Goal: Task Accomplishment & Management: Manage account settings

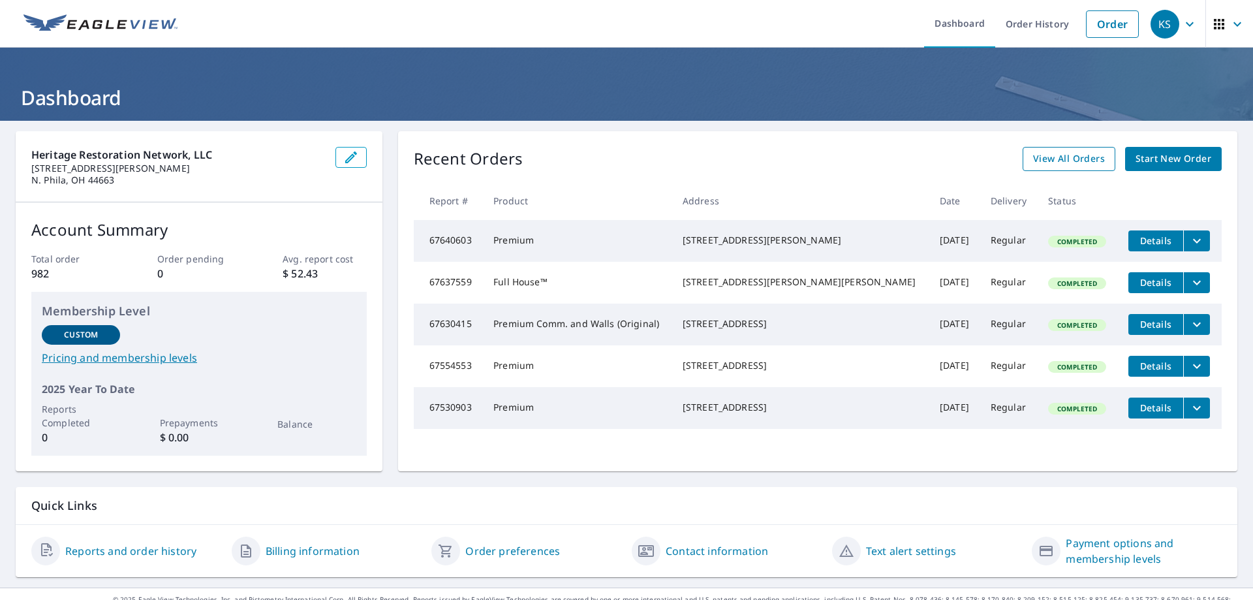
click at [1057, 158] on span "View All Orders" at bounding box center [1069, 159] width 72 height 16
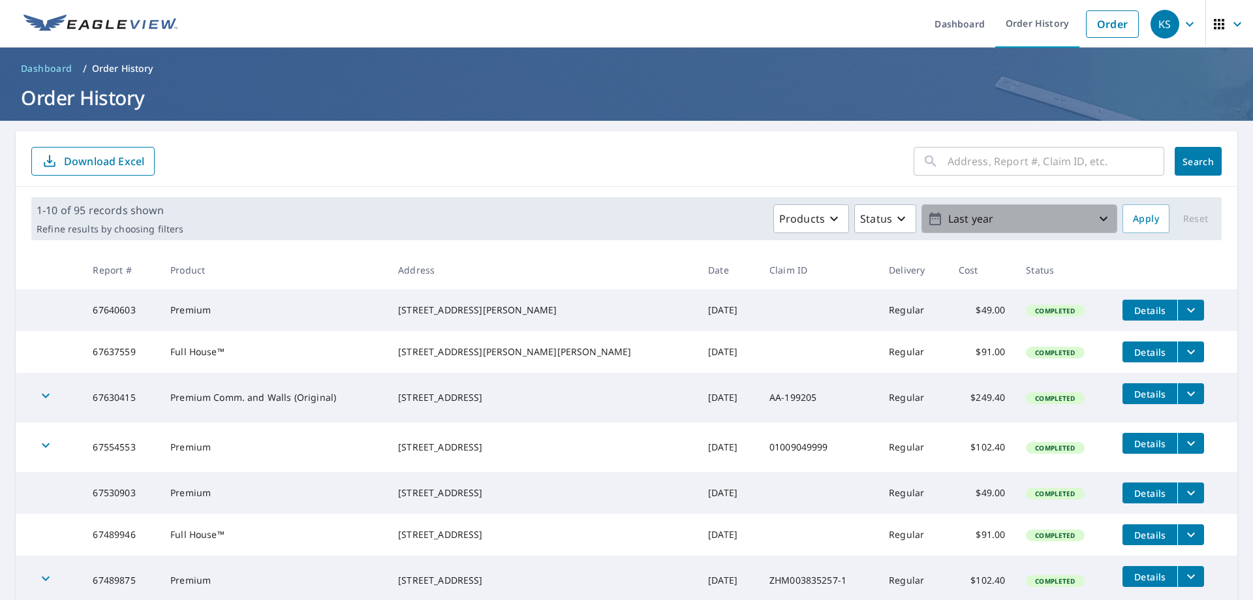
click at [1096, 217] on icon "button" at bounding box center [1104, 219] width 16 height 16
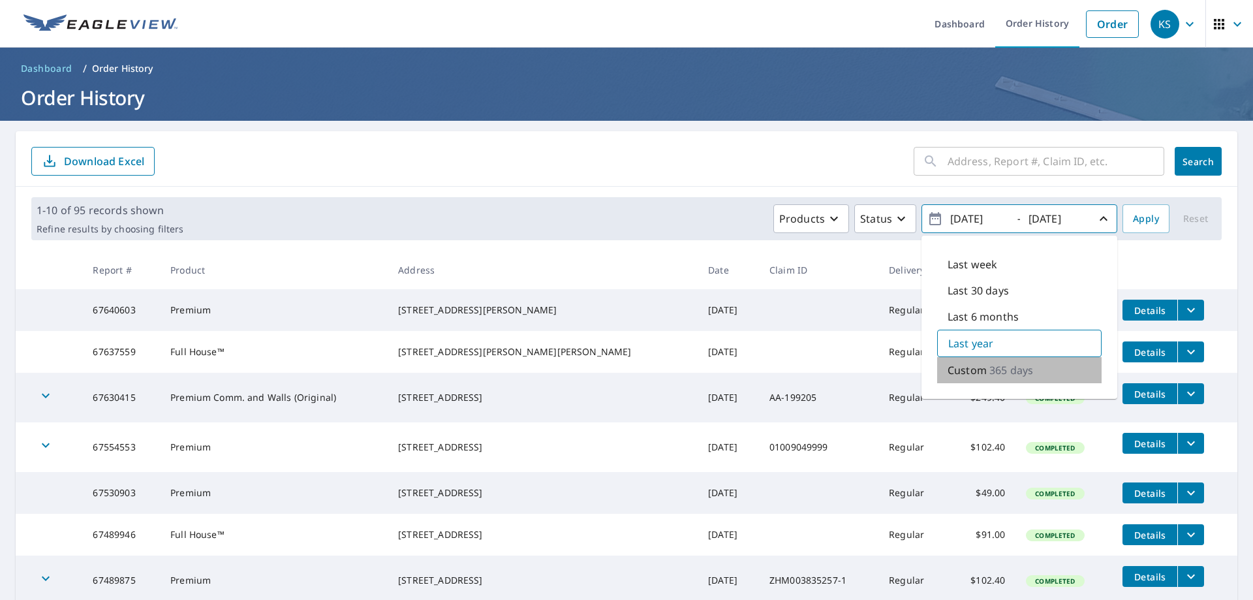
click at [976, 370] on p "Custom" at bounding box center [967, 370] width 39 height 16
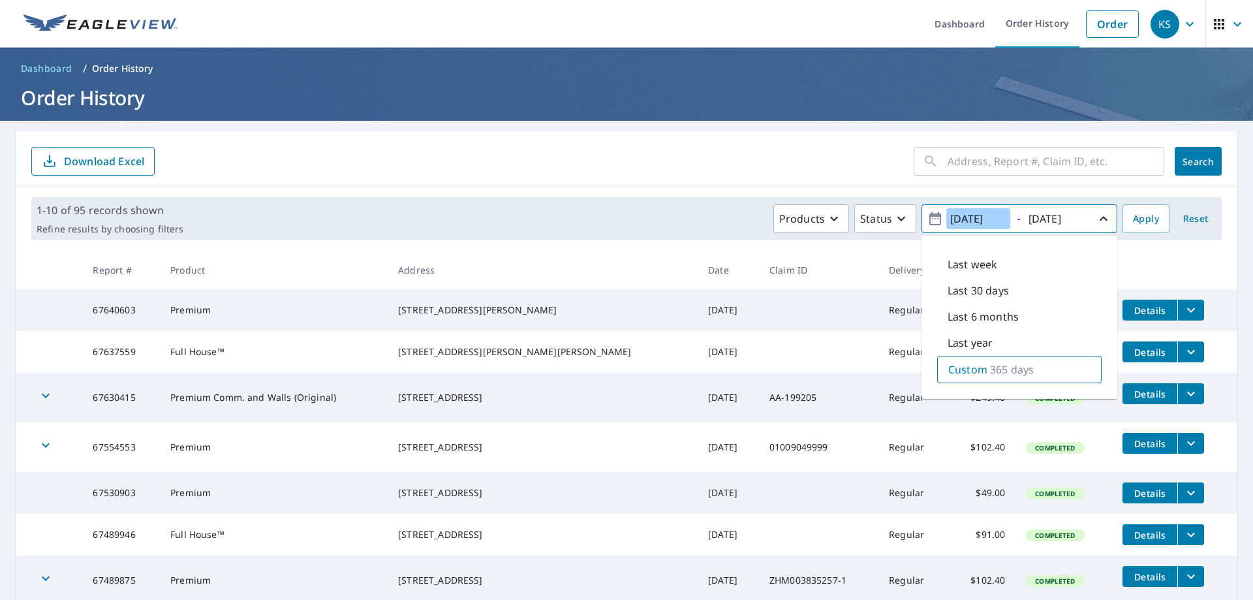
click at [966, 220] on input "[DATE]" at bounding box center [978, 218] width 64 height 21
click at [980, 215] on input "[DATE]" at bounding box center [978, 218] width 64 height 21
type input "[DATE]"
click at [1056, 219] on input "[DATE]" at bounding box center [1057, 218] width 64 height 21
type input "[DATE]"
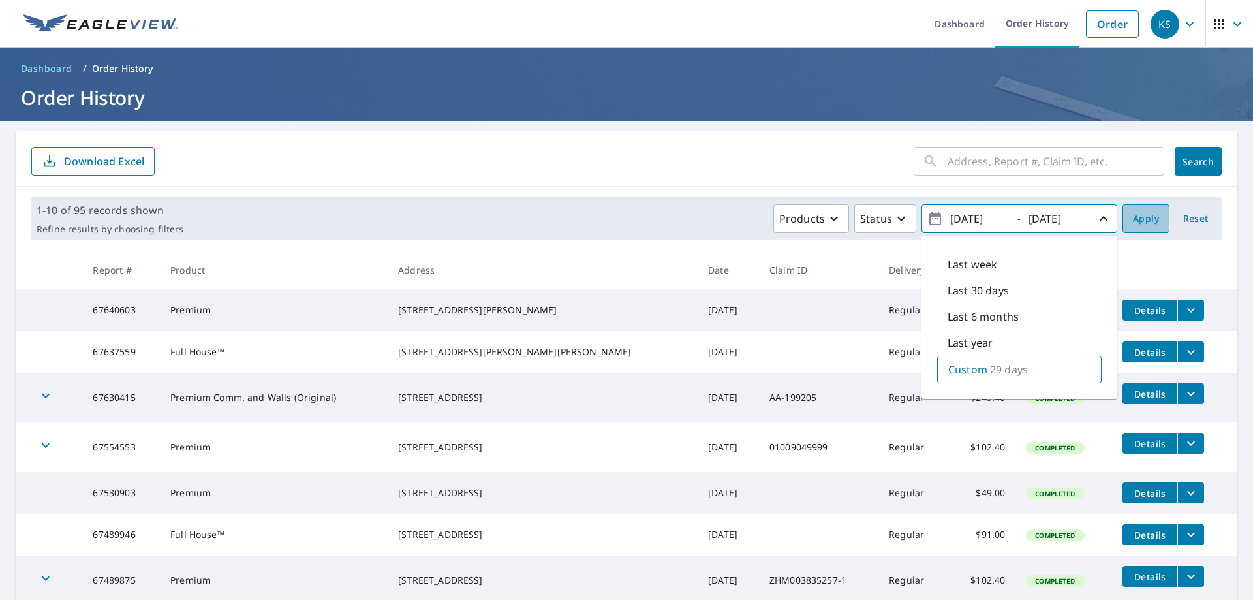
click at [1135, 219] on span "Apply" at bounding box center [1146, 219] width 26 height 16
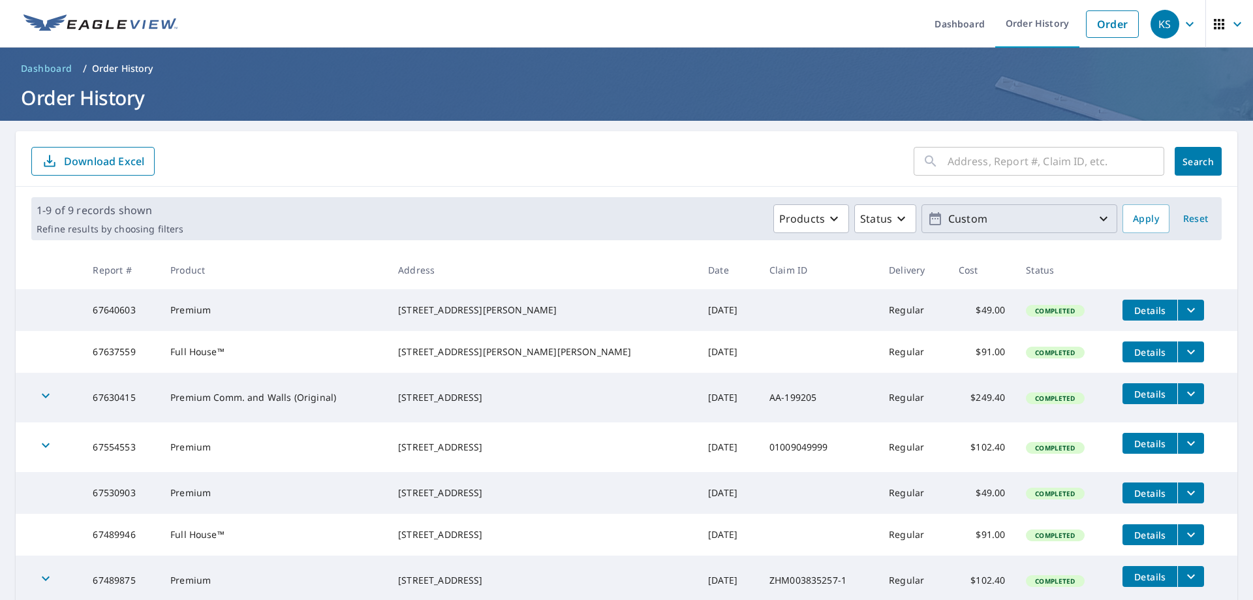
click at [1096, 222] on icon "button" at bounding box center [1104, 219] width 16 height 16
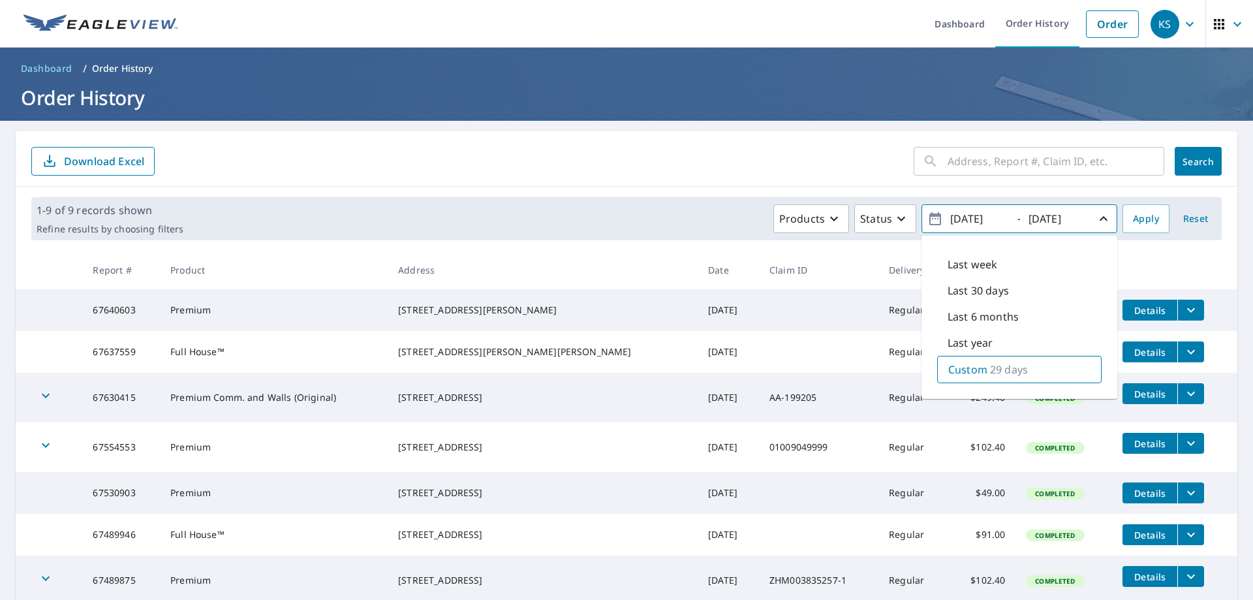
click at [981, 218] on input "[DATE]" at bounding box center [978, 218] width 64 height 21
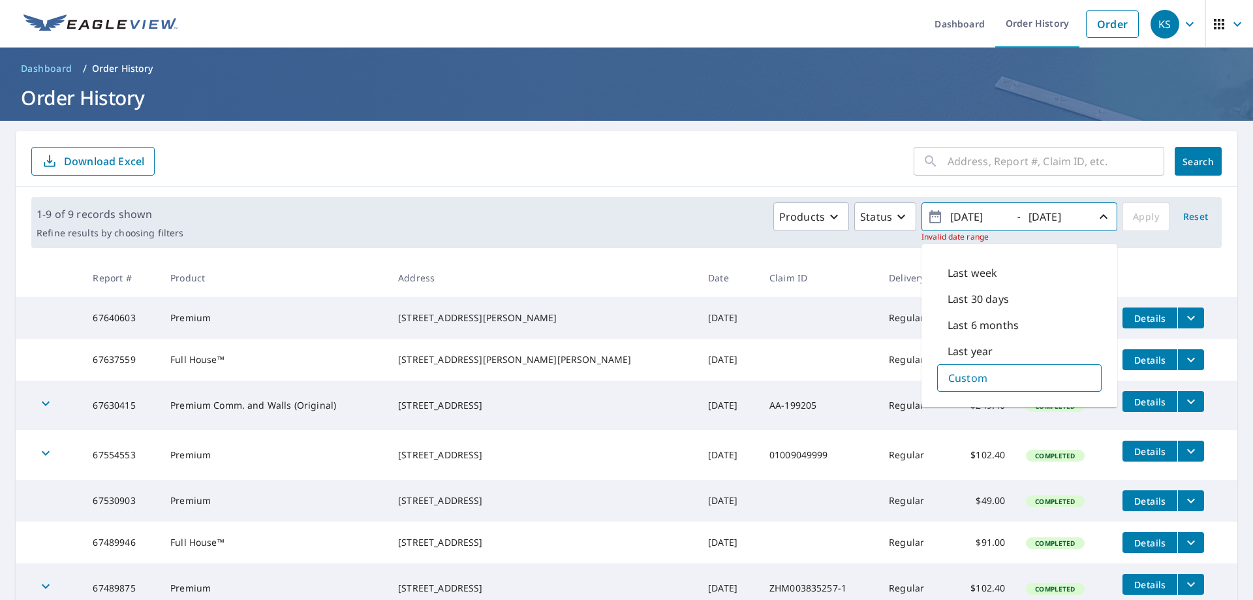
type input "[DATE]"
click at [1059, 217] on input "[DATE]" at bounding box center [1057, 216] width 64 height 21
click at [1073, 216] on input "[DATE]" at bounding box center [1057, 216] width 64 height 21
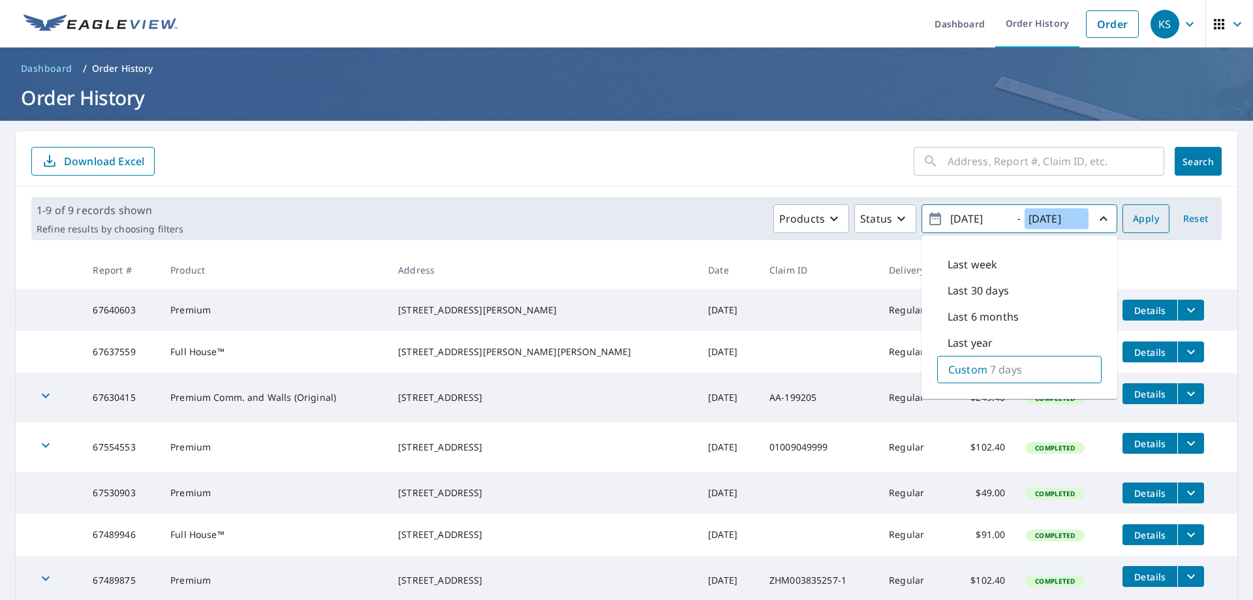
type input "[DATE]"
click at [1133, 211] on span "Apply" at bounding box center [1146, 219] width 26 height 16
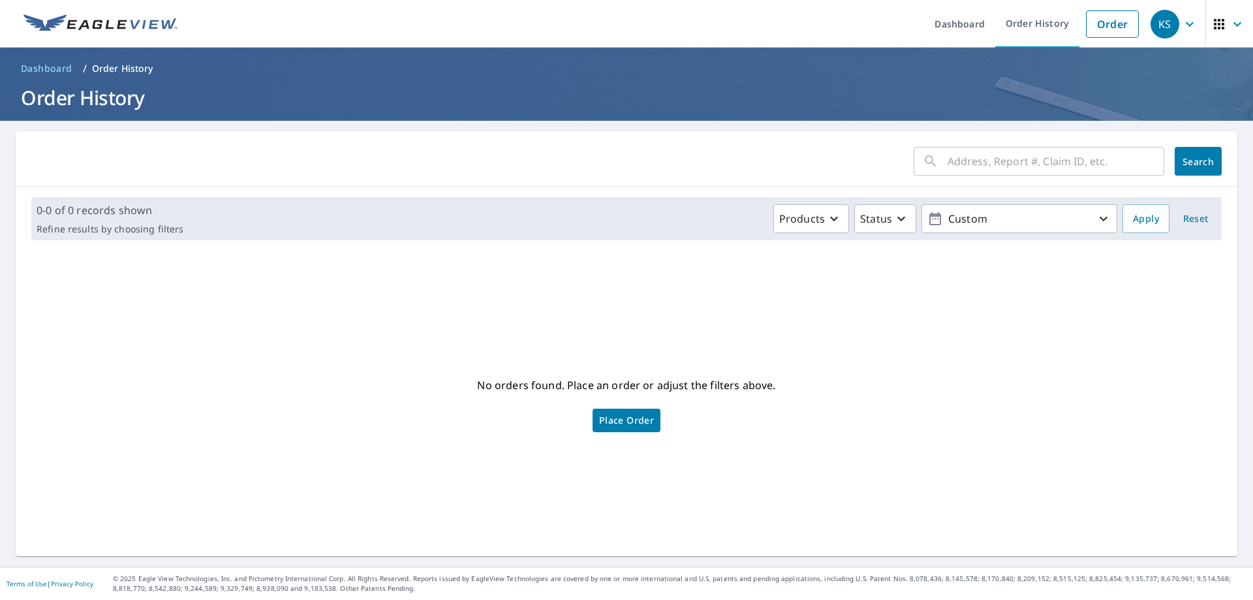
click at [1184, 25] on icon "button" at bounding box center [1190, 24] width 16 height 16
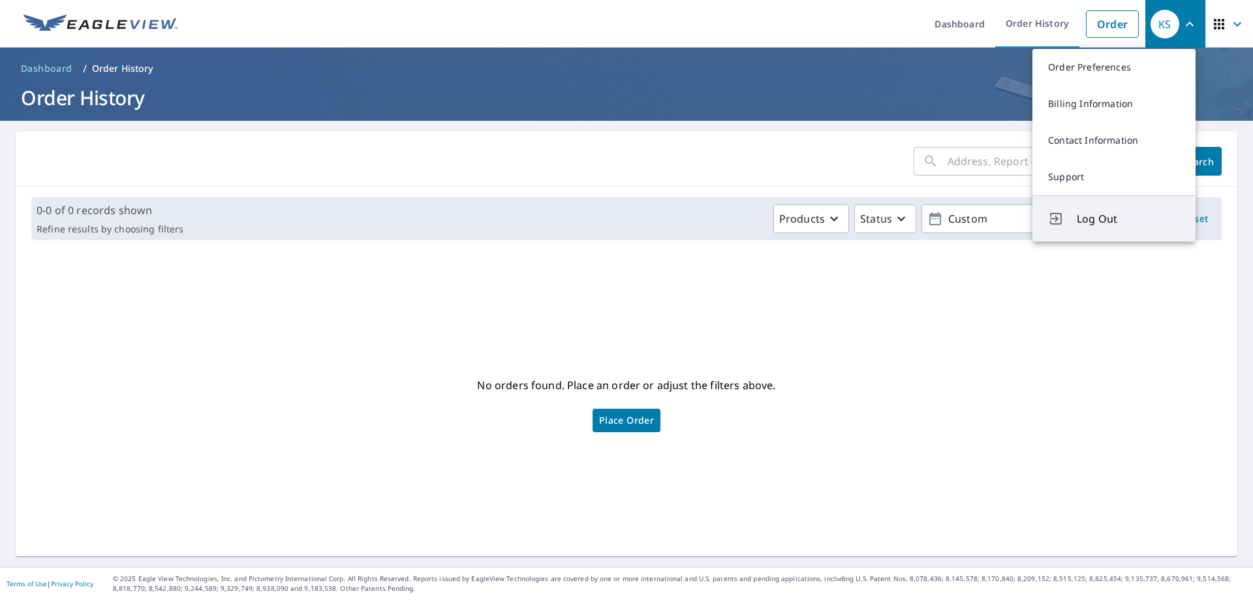
click at [1096, 219] on span "Log Out" at bounding box center [1128, 219] width 103 height 16
